Goal: Task Accomplishment & Management: Use online tool/utility

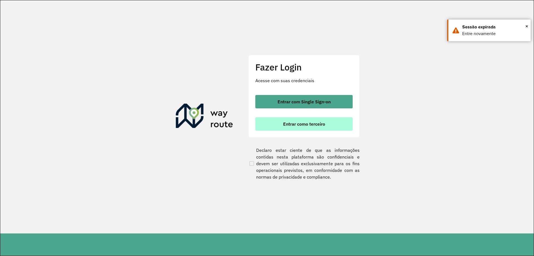
drag, startPoint x: 0, startPoint y: 0, endPoint x: 305, endPoint y: 125, distance: 329.5
click at [305, 125] on span "Entrar como terceiro" at bounding box center [304, 124] width 42 height 4
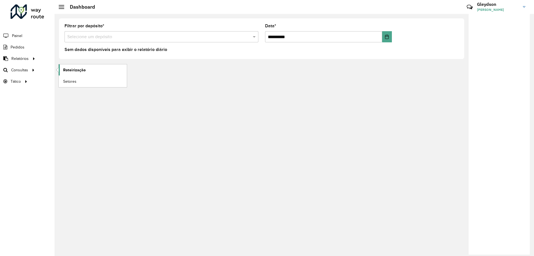
click at [77, 71] on span "Roteirização" at bounding box center [74, 70] width 23 height 6
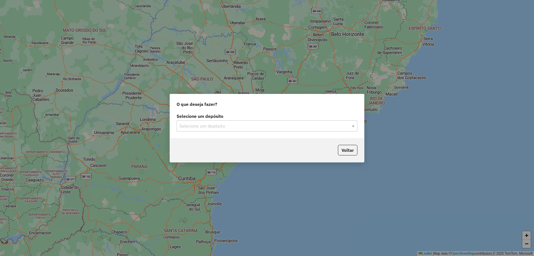
click at [294, 124] on input "text" at bounding box center [261, 126] width 164 height 7
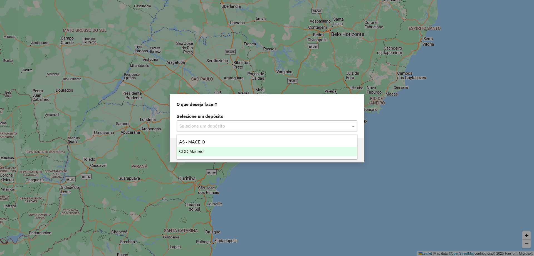
click at [219, 149] on div "CDD Maceio" at bounding box center [267, 151] width 180 height 9
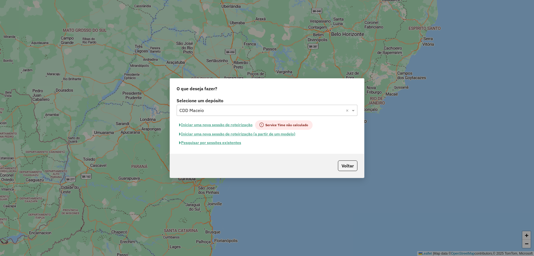
click at [211, 143] on button "Pesquisar por sessões existentes" at bounding box center [210, 142] width 67 height 9
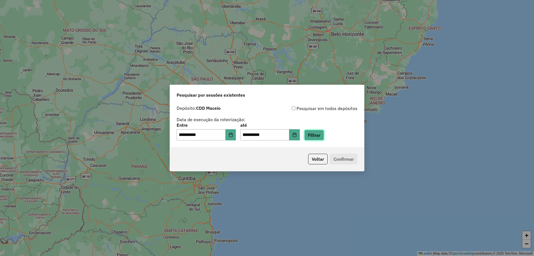
click at [324, 137] on button "Filtrar" at bounding box center [314, 135] width 20 height 11
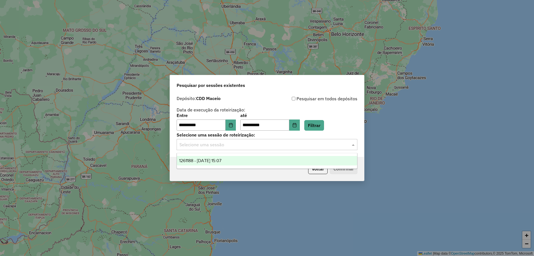
click at [289, 147] on input "text" at bounding box center [261, 144] width 164 height 7
click at [269, 162] on div "1261188 - 08/09/2025 15:07" at bounding box center [267, 160] width 180 height 9
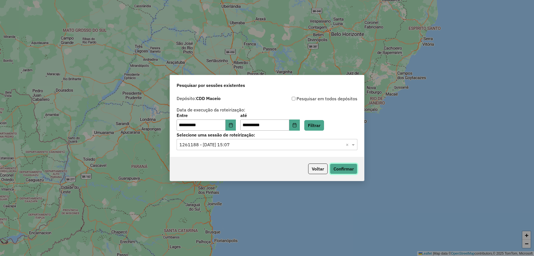
click at [343, 168] on button "Confirmar" at bounding box center [344, 168] width 28 height 11
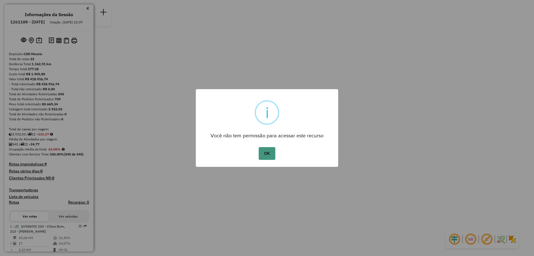
click at [270, 152] on button "OK" at bounding box center [267, 153] width 16 height 13
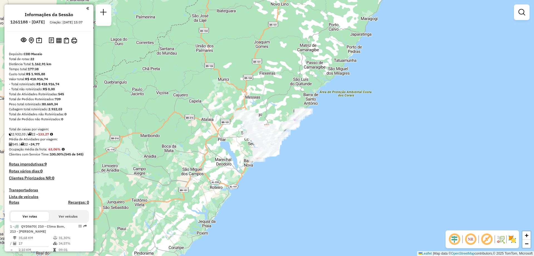
scroll to position [346, 0]
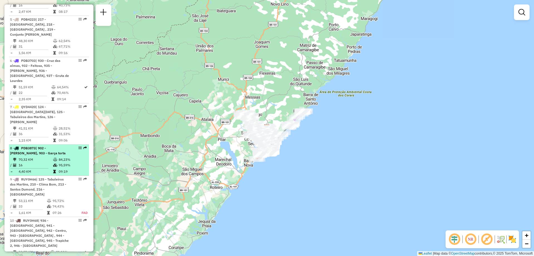
select select "**********"
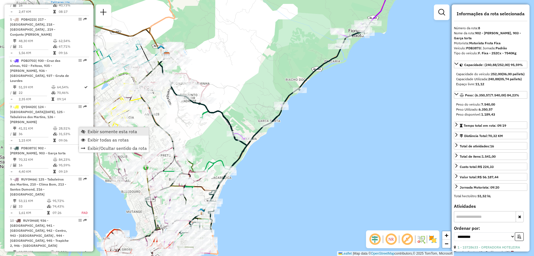
click at [92, 129] on span "Exibir somente esta rota" at bounding box center [113, 131] width 50 height 4
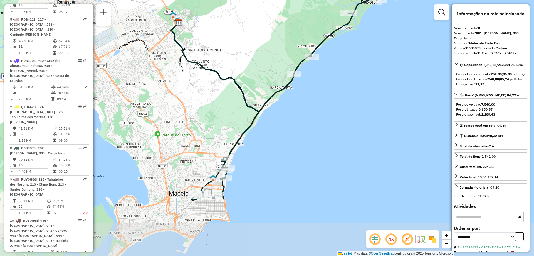
drag, startPoint x: 261, startPoint y: 192, endPoint x: 274, endPoint y: 158, distance: 36.4
click at [274, 158] on div "Janela de atendimento Grade de atendimento Capacidade Transportadoras Veículos …" at bounding box center [267, 128] width 534 height 256
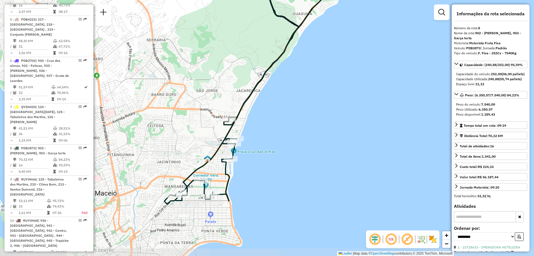
drag, startPoint x: 213, startPoint y: 196, endPoint x: 240, endPoint y: 170, distance: 37.0
click at [240, 170] on div "Janela de atendimento Grade de atendimento Capacidade Transportadoras Veículos …" at bounding box center [267, 128] width 534 height 256
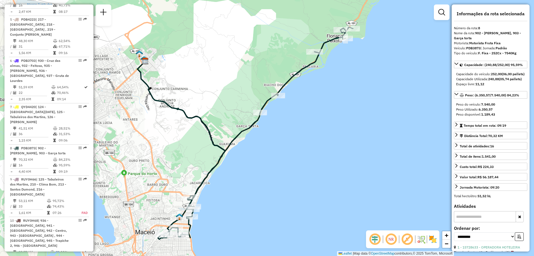
drag, startPoint x: 343, startPoint y: 31, endPoint x: 318, endPoint y: 73, distance: 49.4
click at [318, 73] on div "Janela de atendimento Grade de atendimento Capacidade Transportadoras Veículos …" at bounding box center [267, 128] width 534 height 256
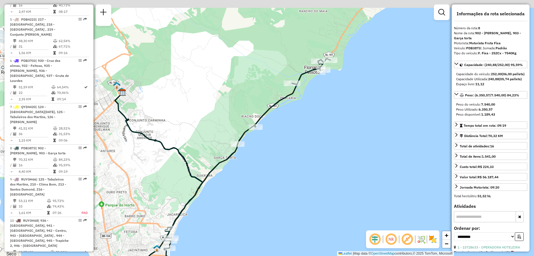
drag, startPoint x: 337, startPoint y: 72, endPoint x: 314, endPoint y: 105, distance: 40.7
click at [314, 105] on div "Janela de atendimento Grade de atendimento Capacidade Transportadoras Veículos …" at bounding box center [267, 128] width 534 height 256
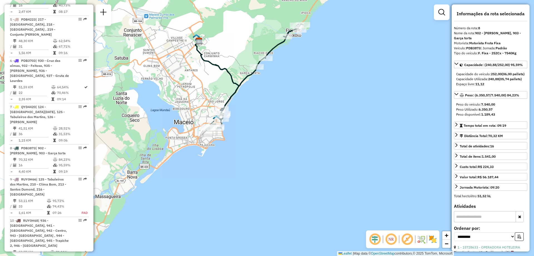
drag, startPoint x: 257, startPoint y: 63, endPoint x: 236, endPoint y: 85, distance: 29.9
click at [236, 85] on icon at bounding box center [255, 77] width 98 height 106
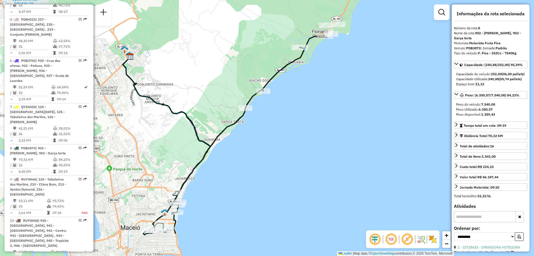
drag, startPoint x: 230, startPoint y: 82, endPoint x: 190, endPoint y: 143, distance: 72.9
click at [190, 143] on div "Janela de atendimento Grade de atendimento Capacidade Transportadoras Veículos …" at bounding box center [267, 128] width 534 height 256
